Goal: Navigation & Orientation: Go to known website

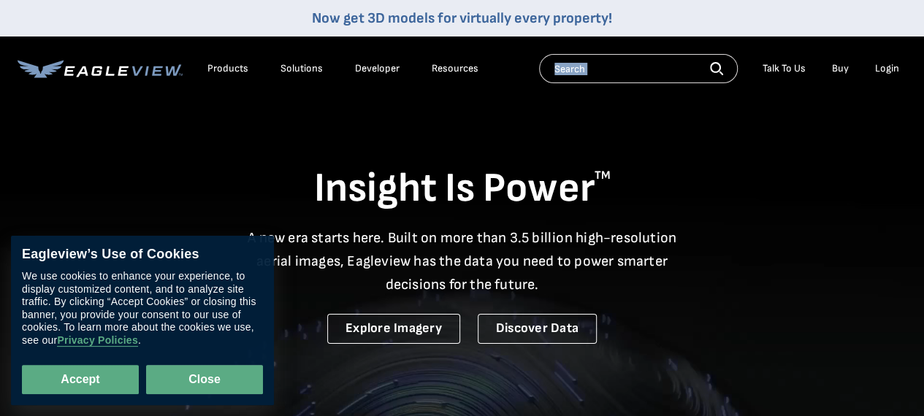
click at [188, 384] on button "Close" at bounding box center [204, 379] width 117 height 29
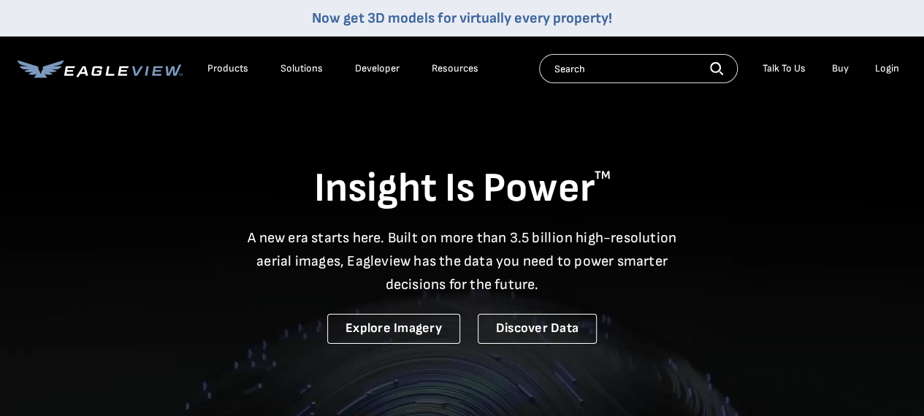
click at [465, 171] on h1 "Insight Is Power TM" at bounding box center [462, 189] width 889 height 51
click at [231, 65] on div "Products" at bounding box center [227, 68] width 41 height 13
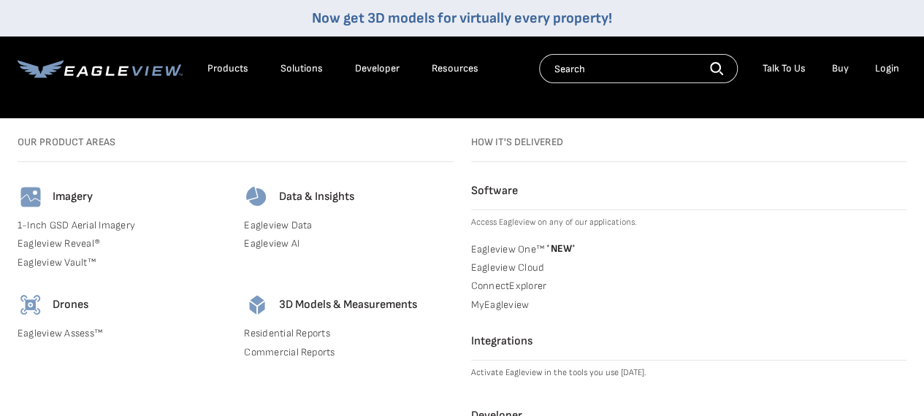
drag, startPoint x: 474, startPoint y: 186, endPoint x: 533, endPoint y: 290, distance: 119.7
click at [533, 290] on div "How it's Delivered Software Access Eagleview on any of our applications. Eaglev…" at bounding box center [689, 301] width 436 height 330
click at [438, 236] on div "Data & Insights Eagleview Data Eagleview AI" at bounding box center [348, 229] width 209 height 91
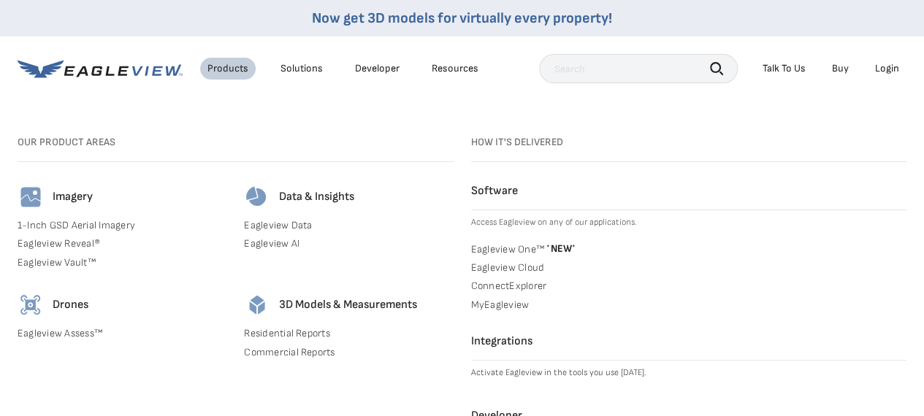
scroll to position [3995, 0]
click at [71, 81] on div "Products Solutions Developer Resources" at bounding box center [252, 68] width 468 height 29
click at [289, 64] on div "Solutions" at bounding box center [302, 68] width 42 height 13
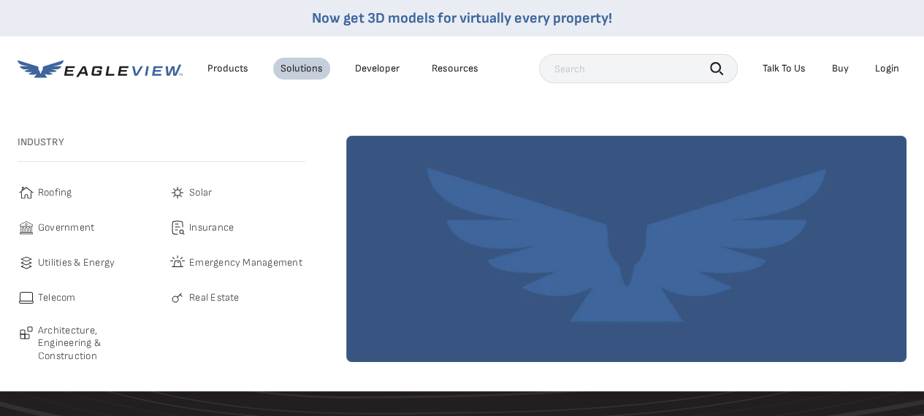
click at [357, 68] on link "Developer" at bounding box center [377, 68] width 45 height 13
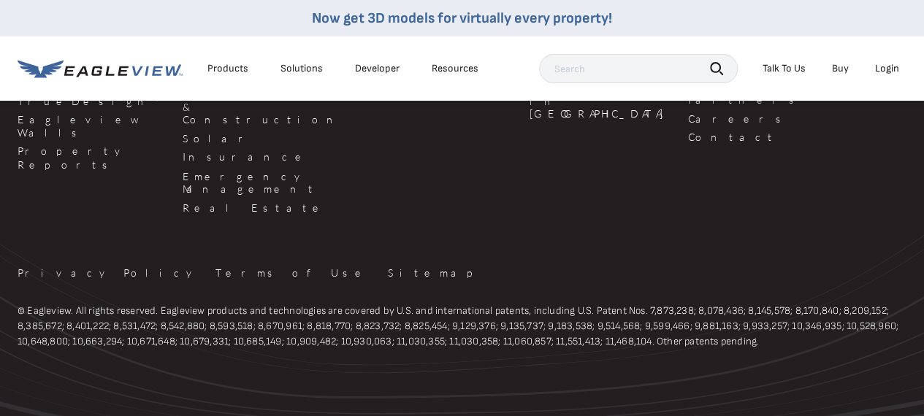
click at [446, 62] on div "Resources" at bounding box center [455, 68] width 47 height 13
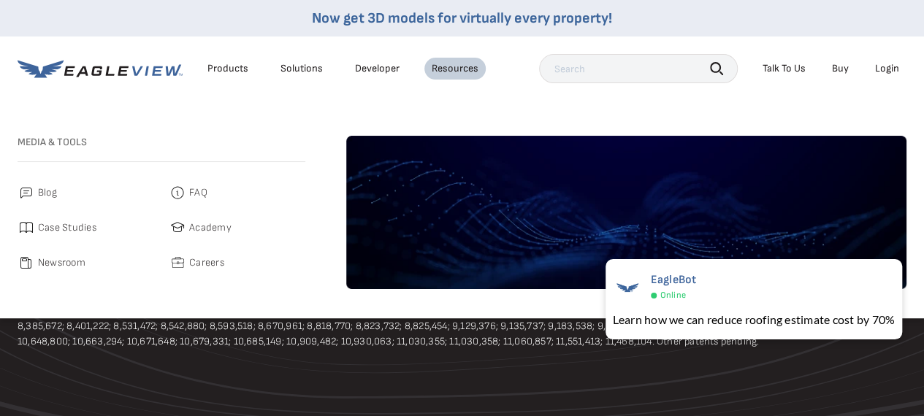
click at [76, 68] on icon at bounding box center [100, 69] width 165 height 18
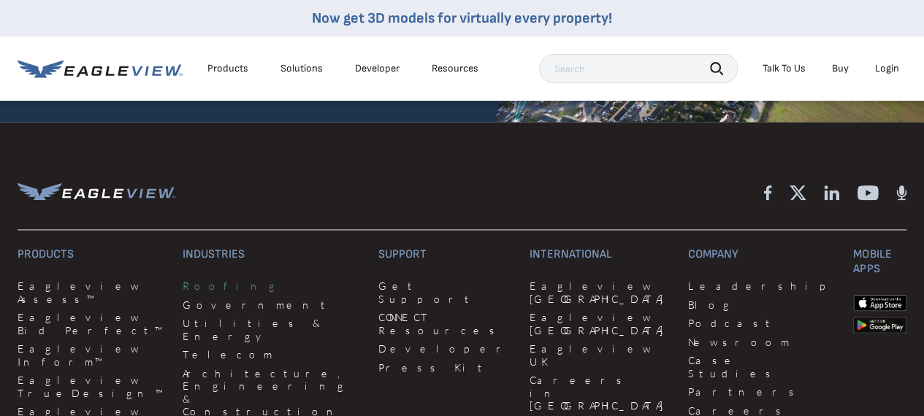
scroll to position [3800, 0]
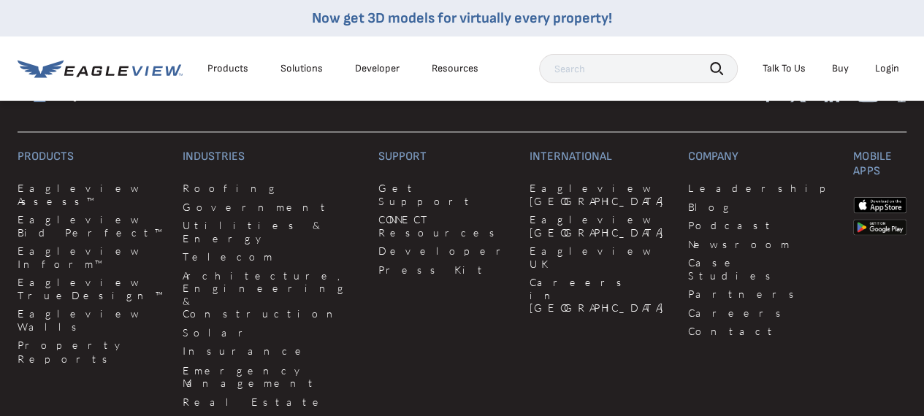
click at [624, 325] on div "Learn how we can reduce roofing estimate cost by 70%" at bounding box center [754, 321] width 297 height 18
click at [688, 327] on link "Contact" at bounding box center [762, 331] width 148 height 13
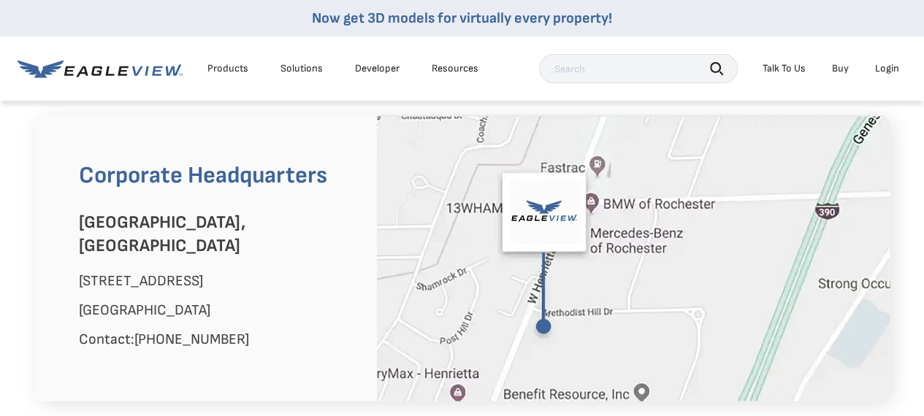
scroll to position [877, 0]
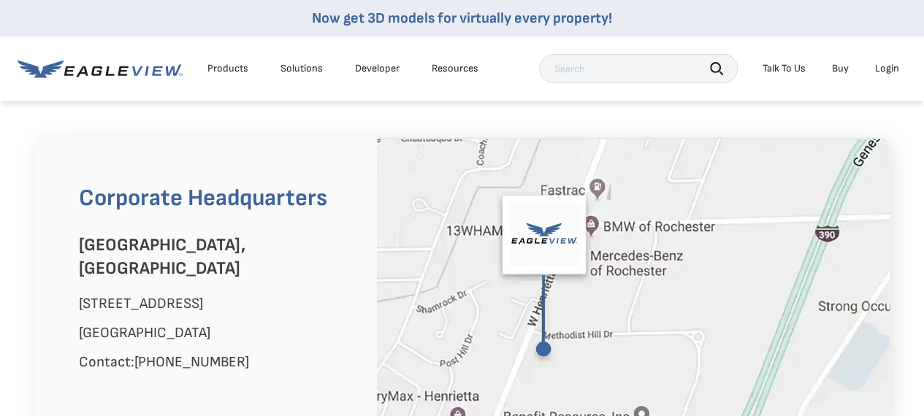
drag, startPoint x: 73, startPoint y: 245, endPoint x: 202, endPoint y: 334, distance: 156.5
click at [264, 334] on div "Corporate Headquarters Rochester, NY 25 Methodist Hill Drive Rochester, NY 1462…" at bounding box center [206, 280] width 342 height 286
click at [25, 291] on div "Corporate Headquarters Rochester, NY 25 Methodist Hill Drive Rochester, NY 1462…" at bounding box center [462, 280] width 877 height 286
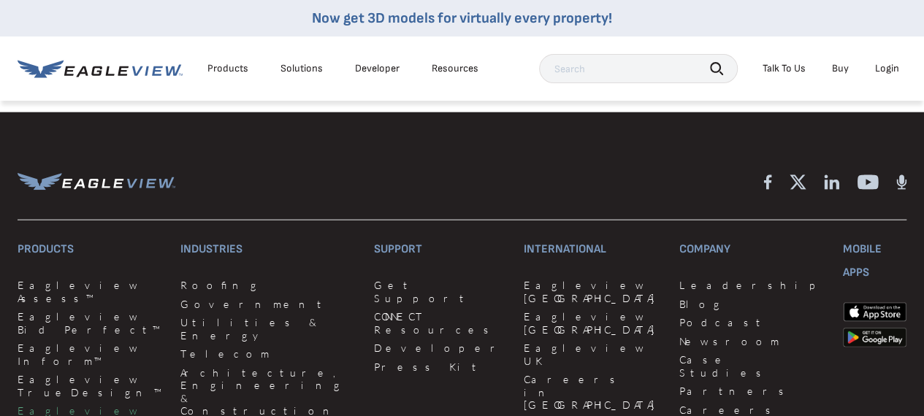
scroll to position [1655, 0]
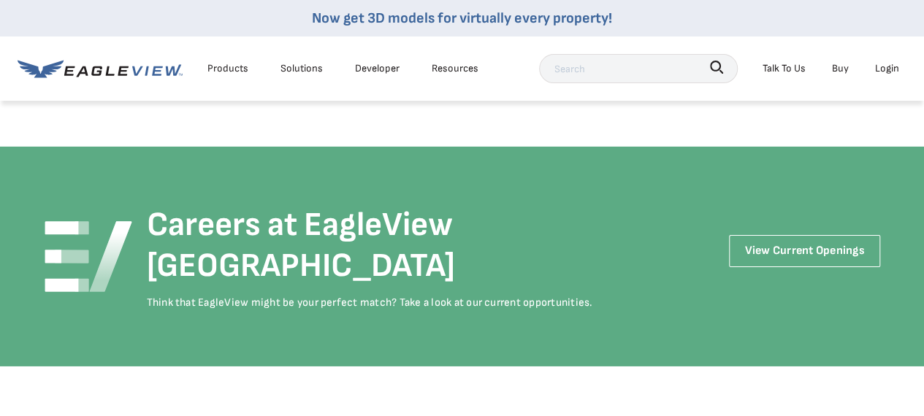
scroll to position [2240, 0]
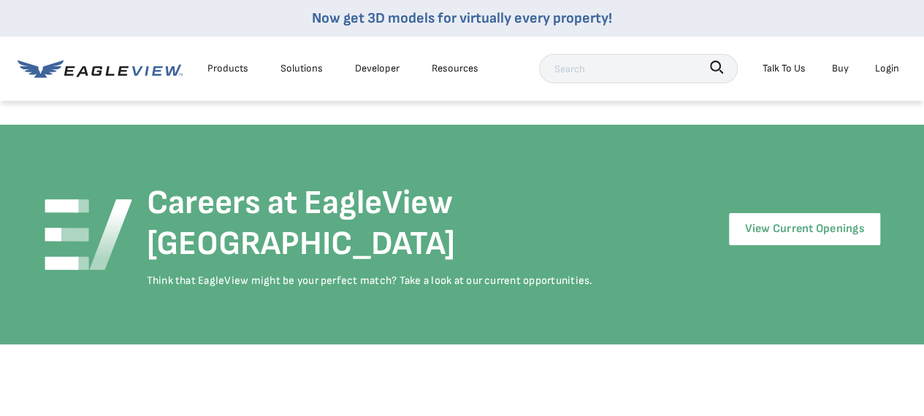
click at [783, 213] on link "View Current Openings" at bounding box center [804, 228] width 150 height 31
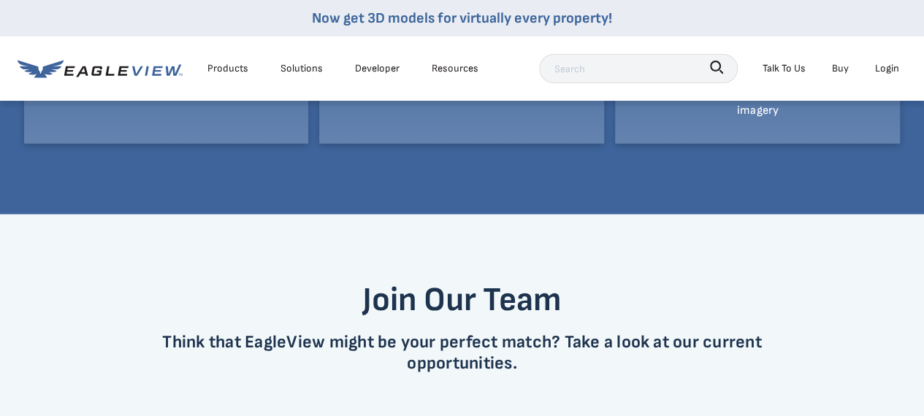
scroll to position [4676, 0]
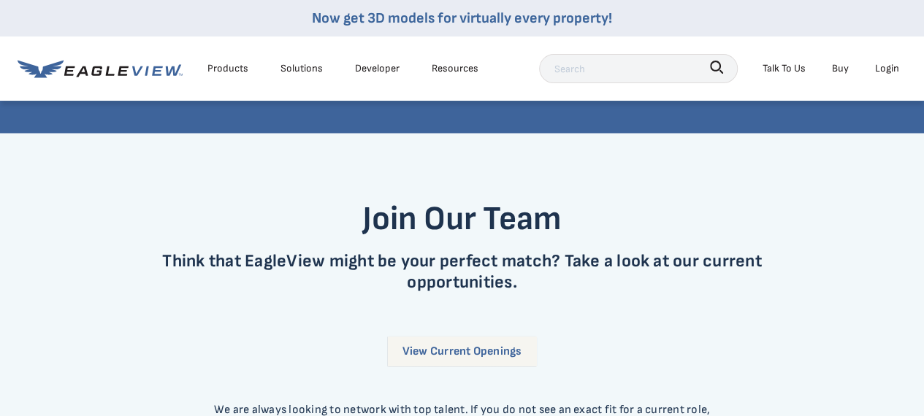
click at [437, 337] on link "View Current Openings" at bounding box center [461, 352] width 149 height 30
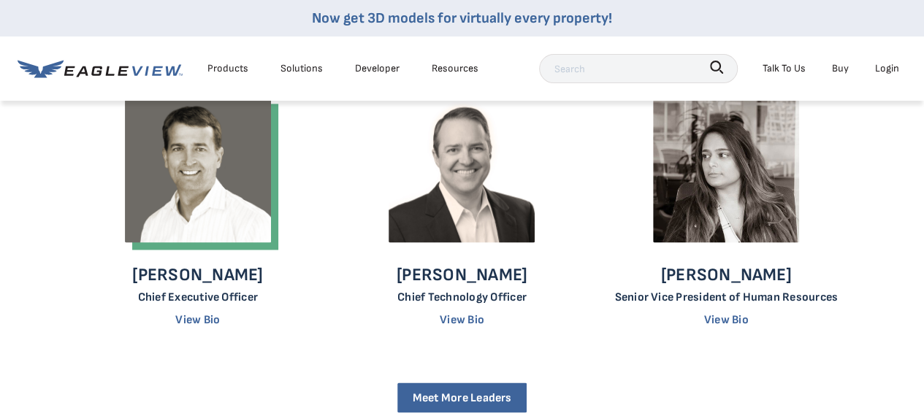
scroll to position [3507, 0]
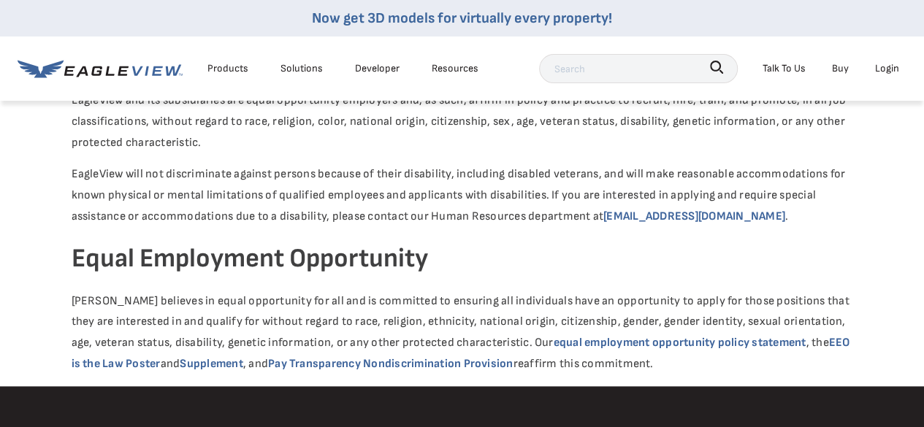
scroll to position [541, 0]
